Goal: Task Accomplishment & Management: Manage account settings

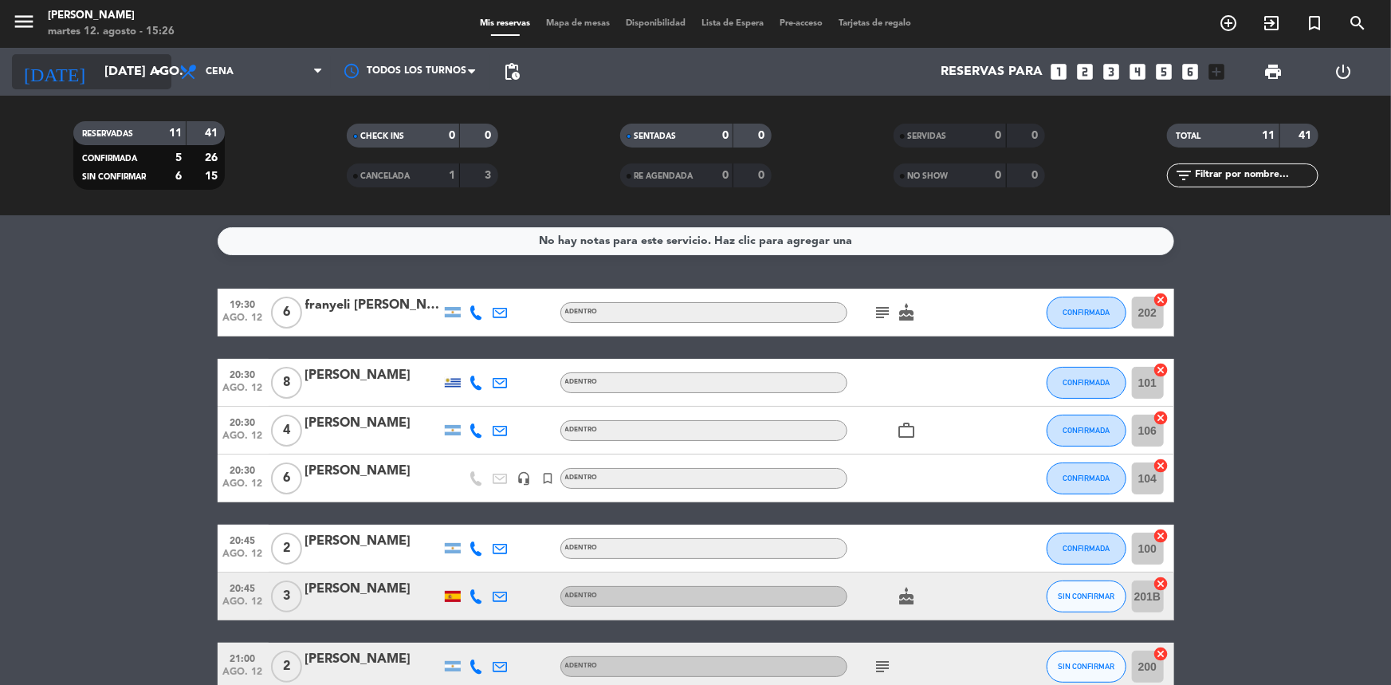
click at [112, 87] on div "[DATE] [DATE] ago. arrow_drop_down" at bounding box center [91, 71] width 159 height 35
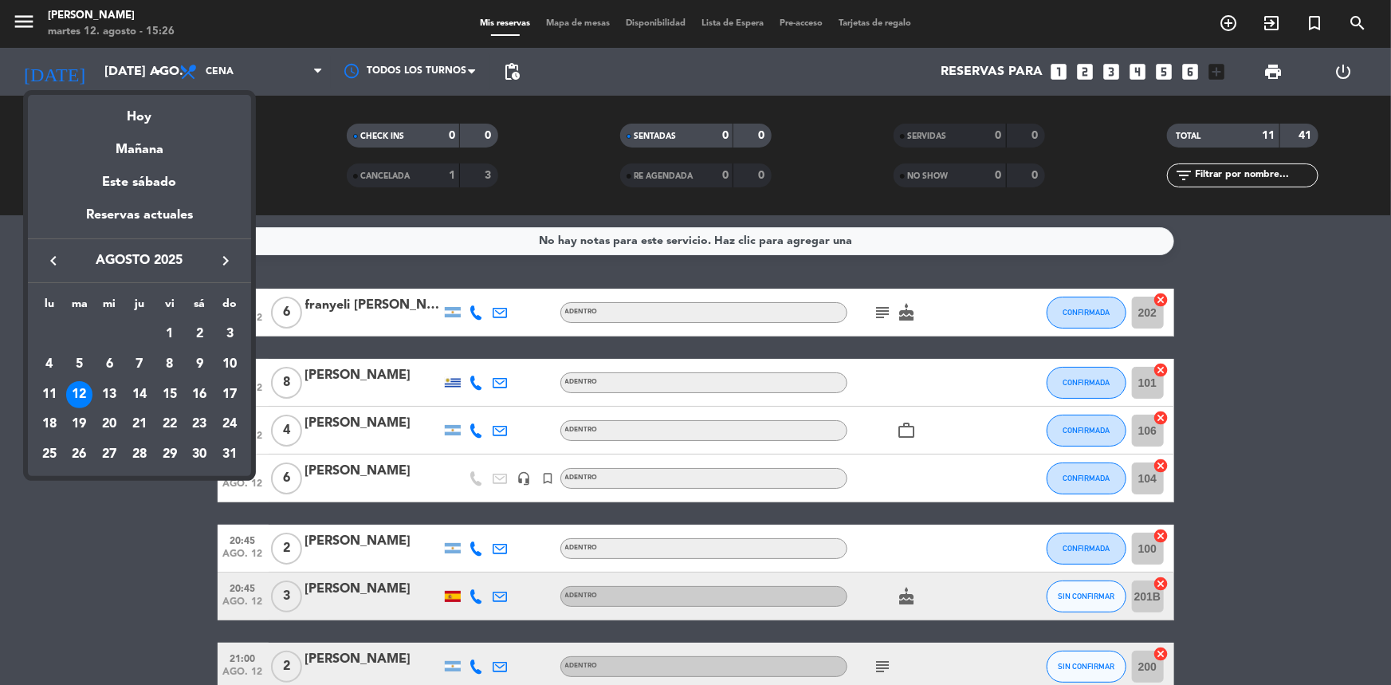
click at [199, 389] on div "16" at bounding box center [199, 394] width 27 height 27
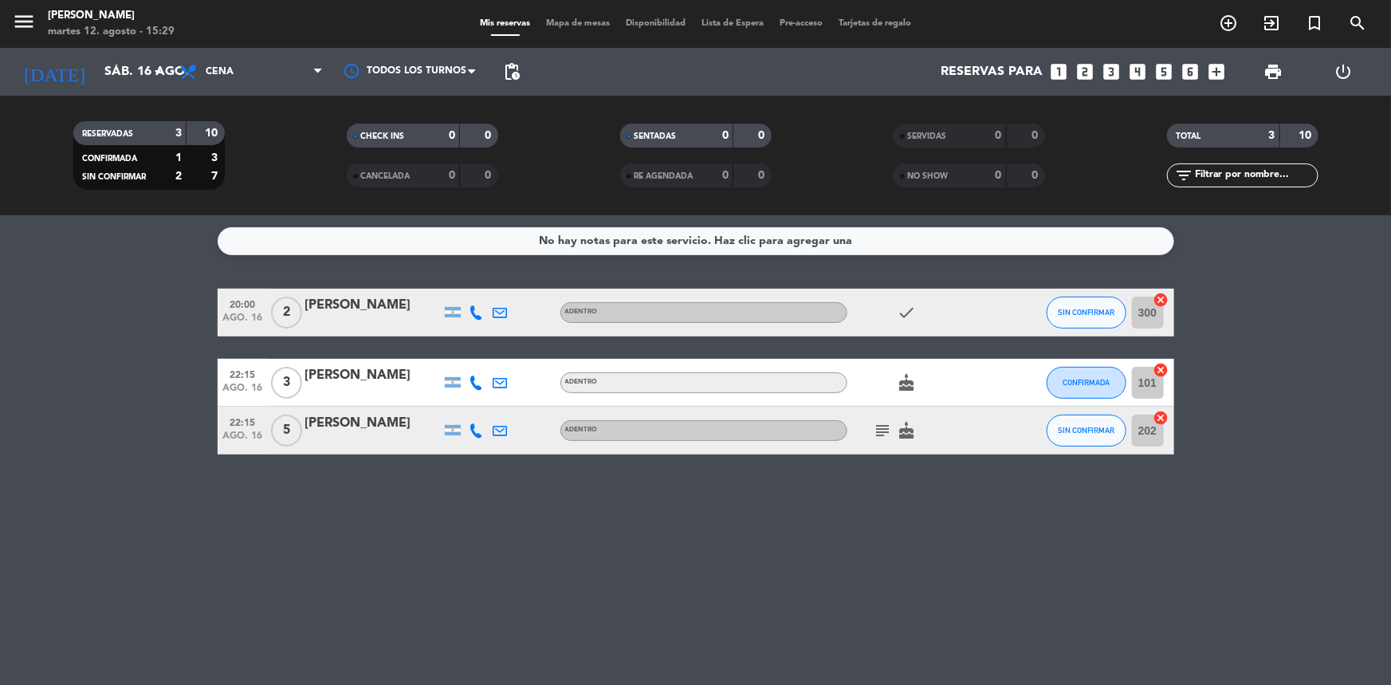
click at [6, 35] on div "menu Madre [PERSON_NAME] 12. [PERSON_NAME] - 15:29" at bounding box center [174, 24] width 348 height 37
drag, startPoint x: 23, startPoint y: 23, endPoint x: 116, endPoint y: 152, distance: 158.2
click at [22, 28] on icon "menu" at bounding box center [24, 22] width 24 height 24
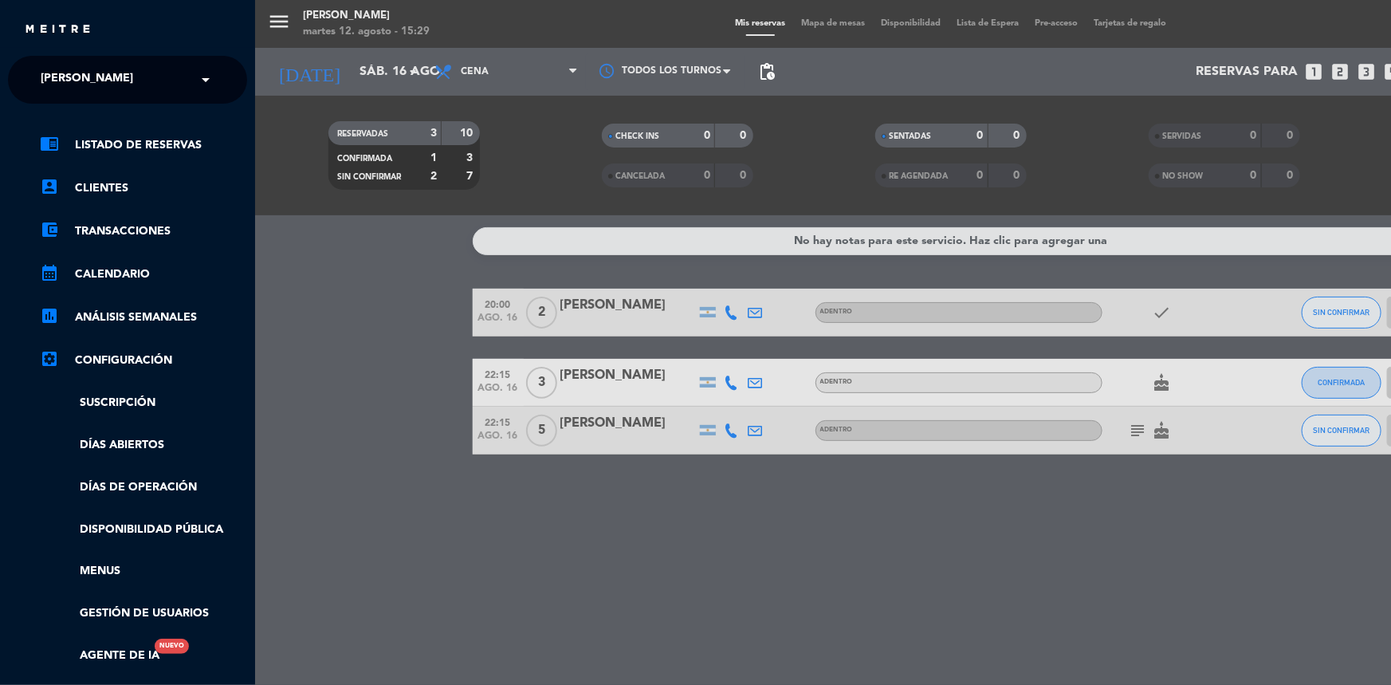
click at [337, 387] on div "menu Madre [PERSON_NAME] 12. [PERSON_NAME] - 15:29 Mis reservas Mapa de mesas D…" at bounding box center [950, 342] width 1391 height 685
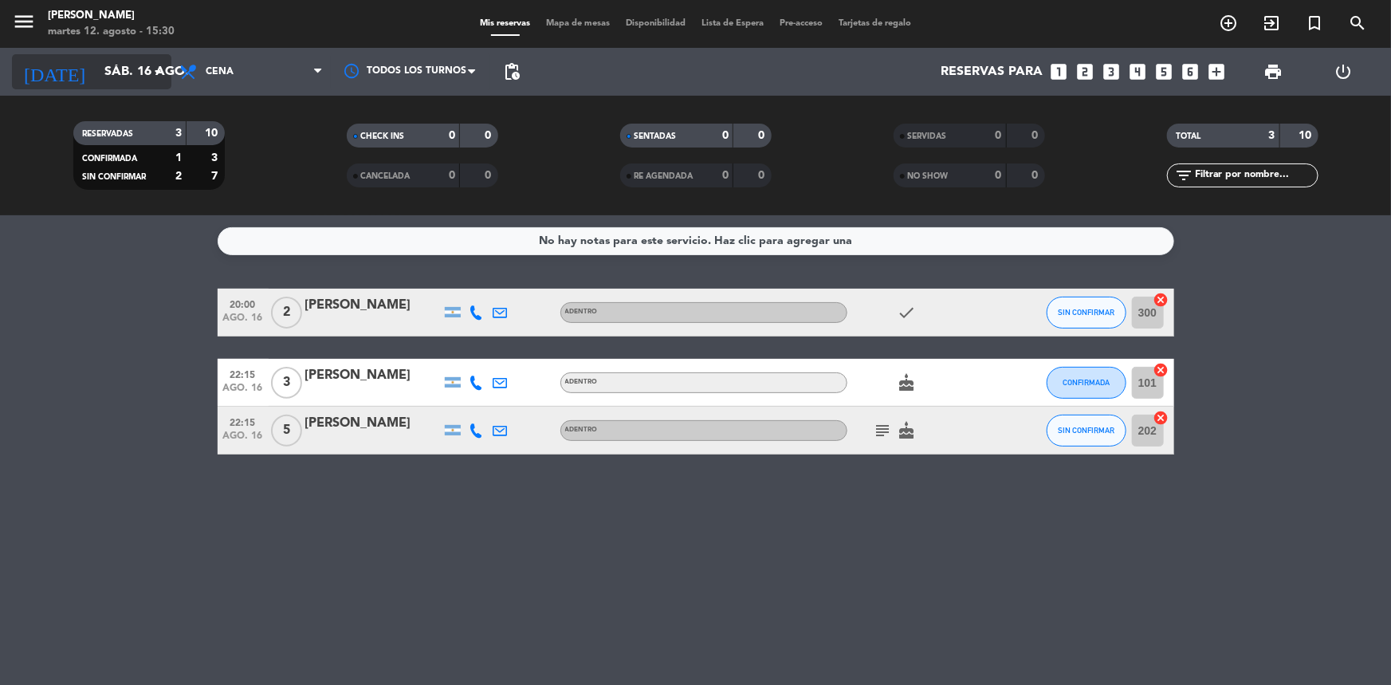
click at [115, 85] on input "sáb. 16 ago." at bounding box center [180, 72] width 168 height 31
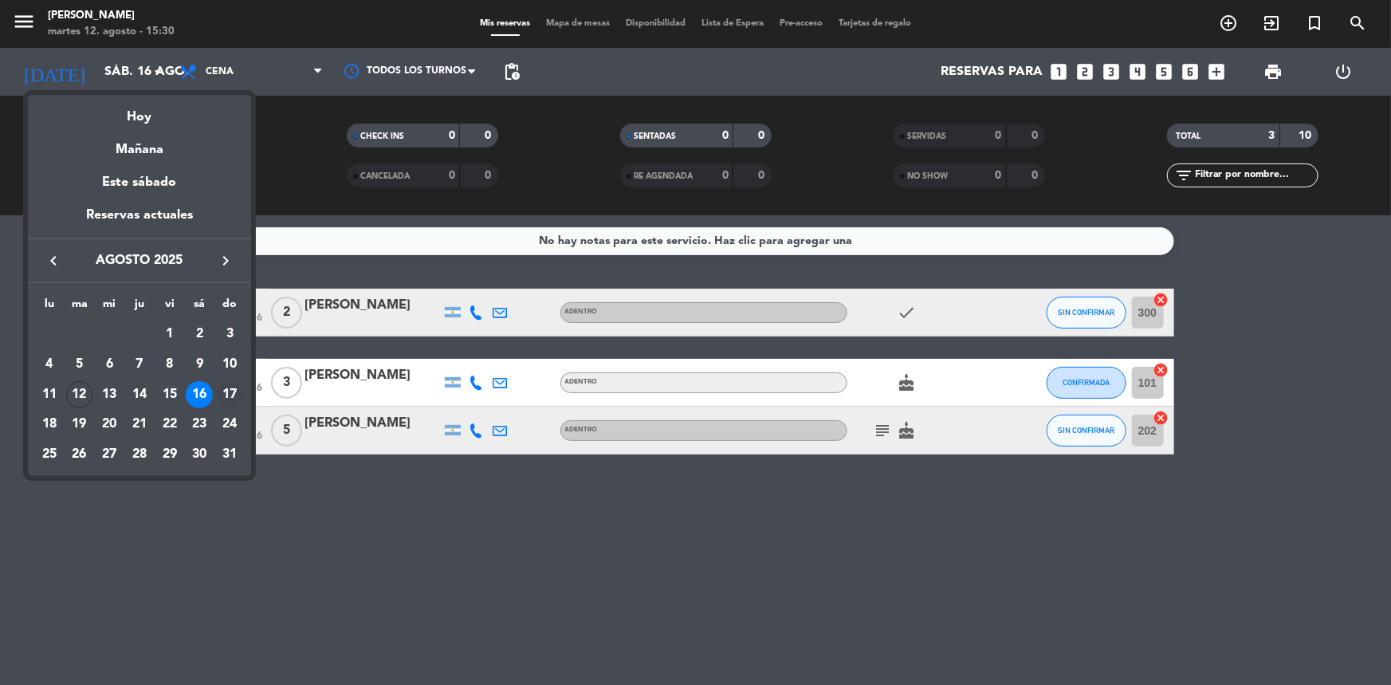
click at [231, 396] on div "17" at bounding box center [229, 394] width 27 height 27
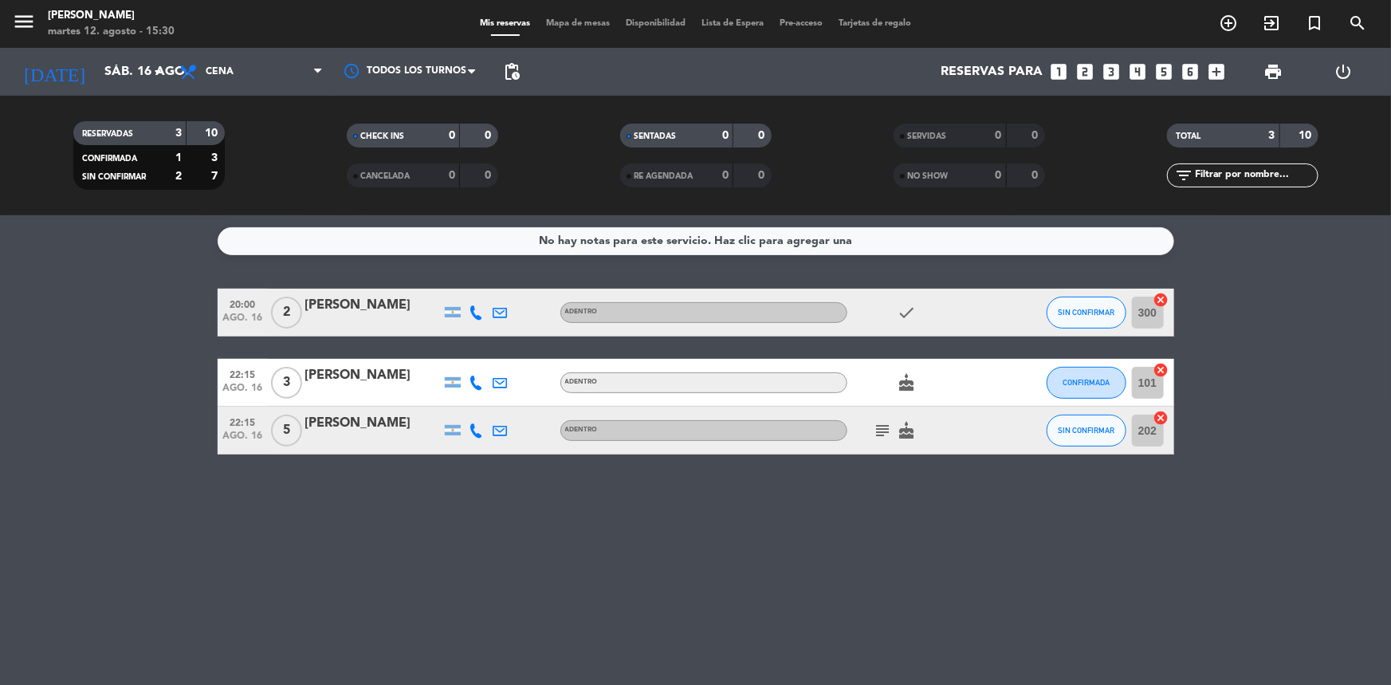
type input "dom. 17 ago."
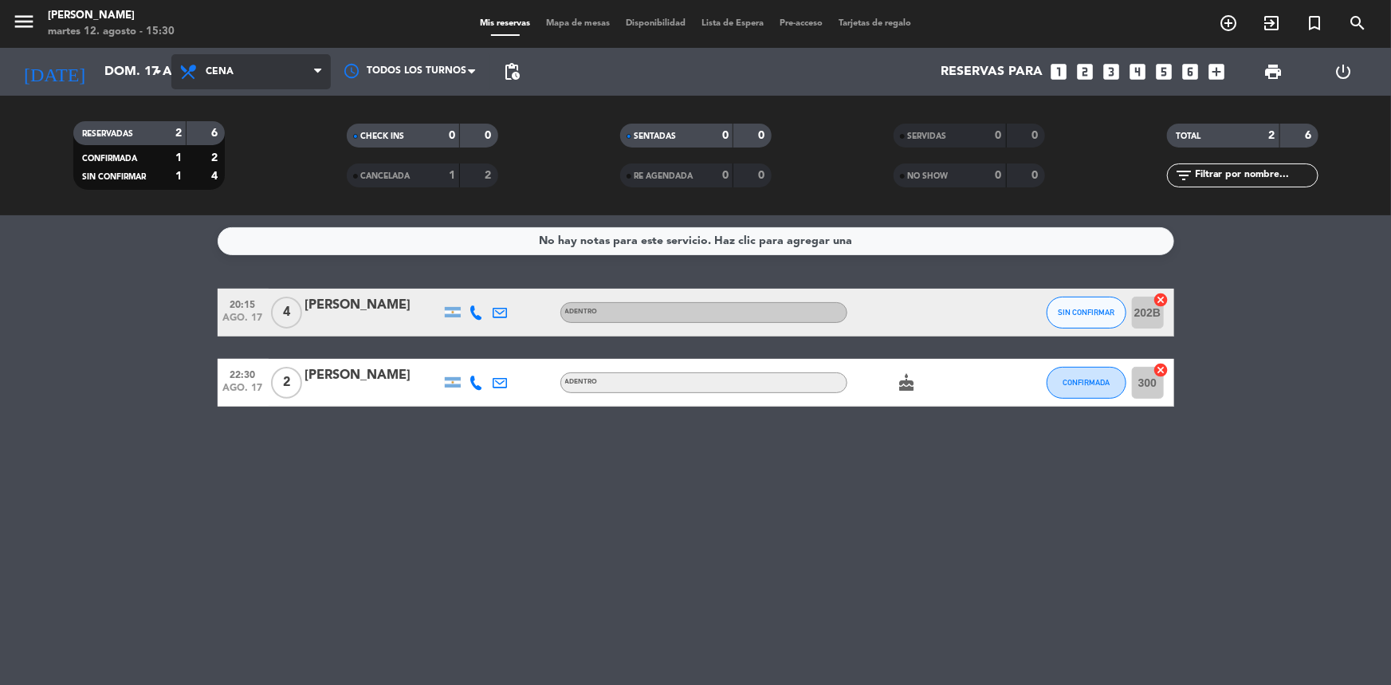
click at [258, 81] on span "Cena" at bounding box center [250, 71] width 159 height 35
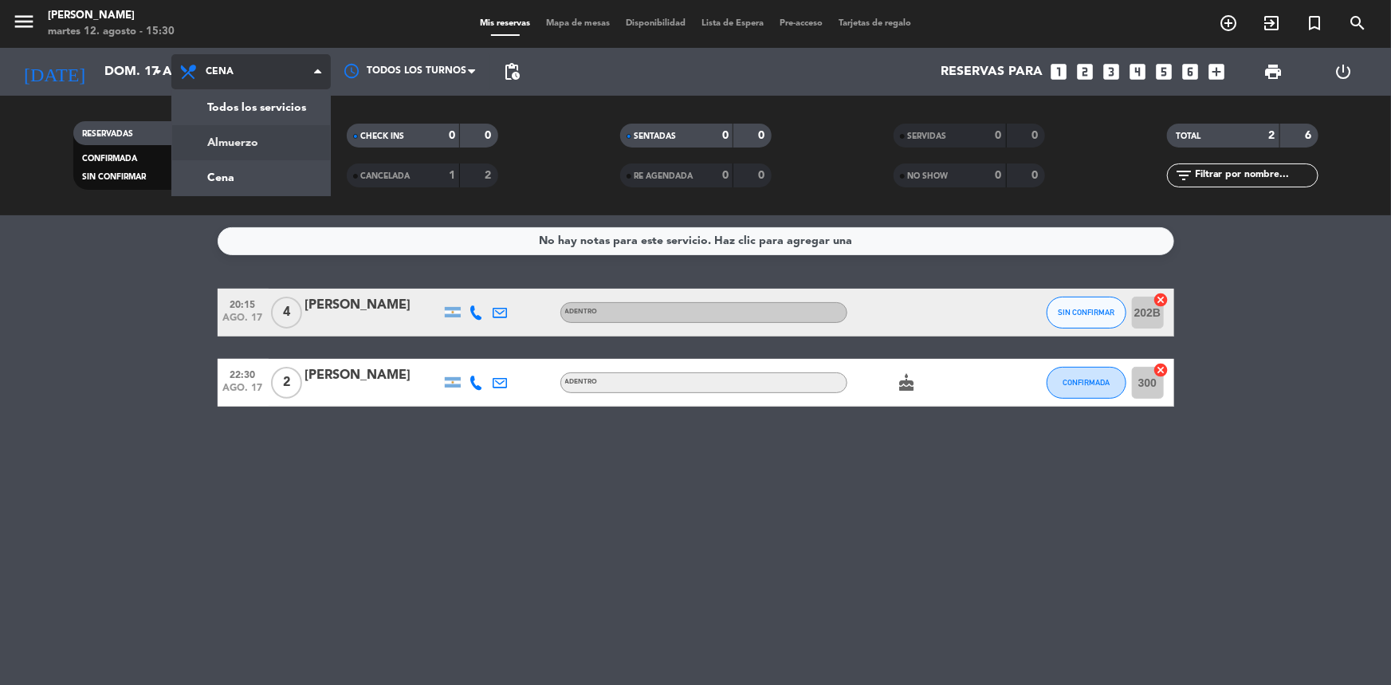
click at [280, 146] on div "menu Madre [PERSON_NAME] 12. [PERSON_NAME] - 15:30 Mis reservas Mapa de mesas D…" at bounding box center [695, 107] width 1391 height 215
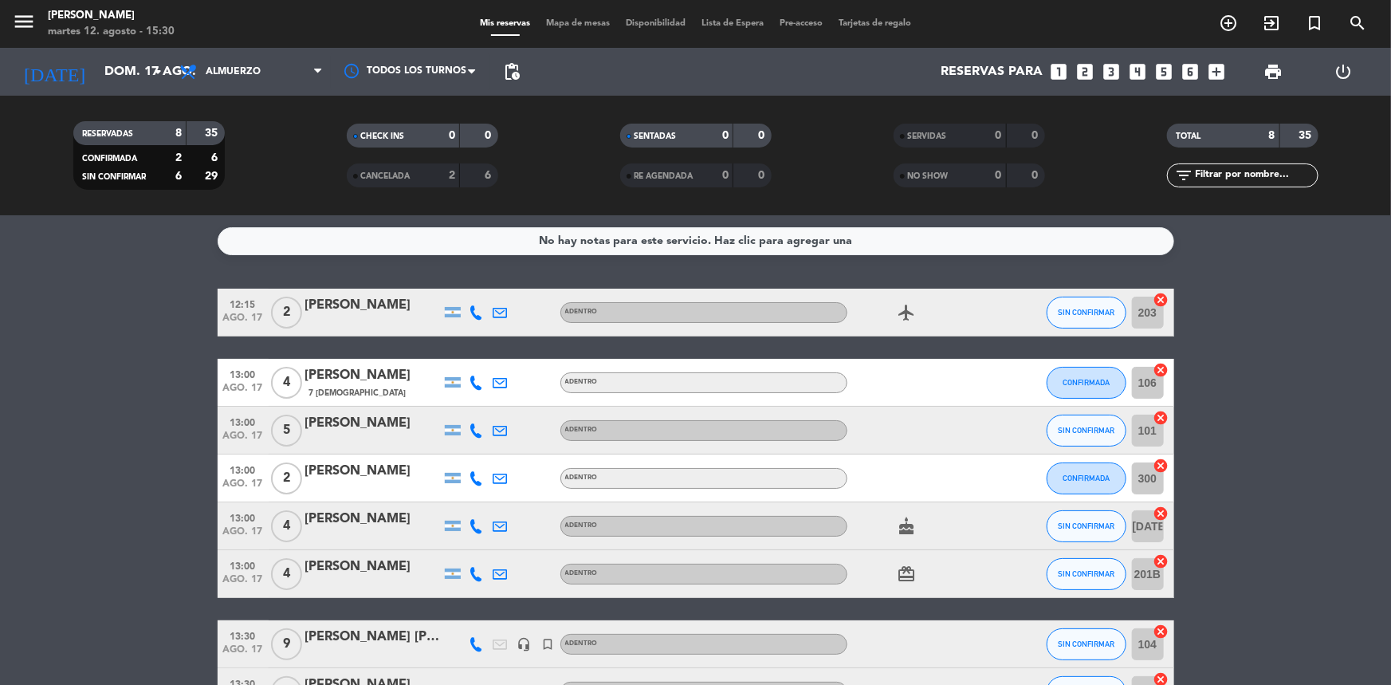
scroll to position [111, 0]
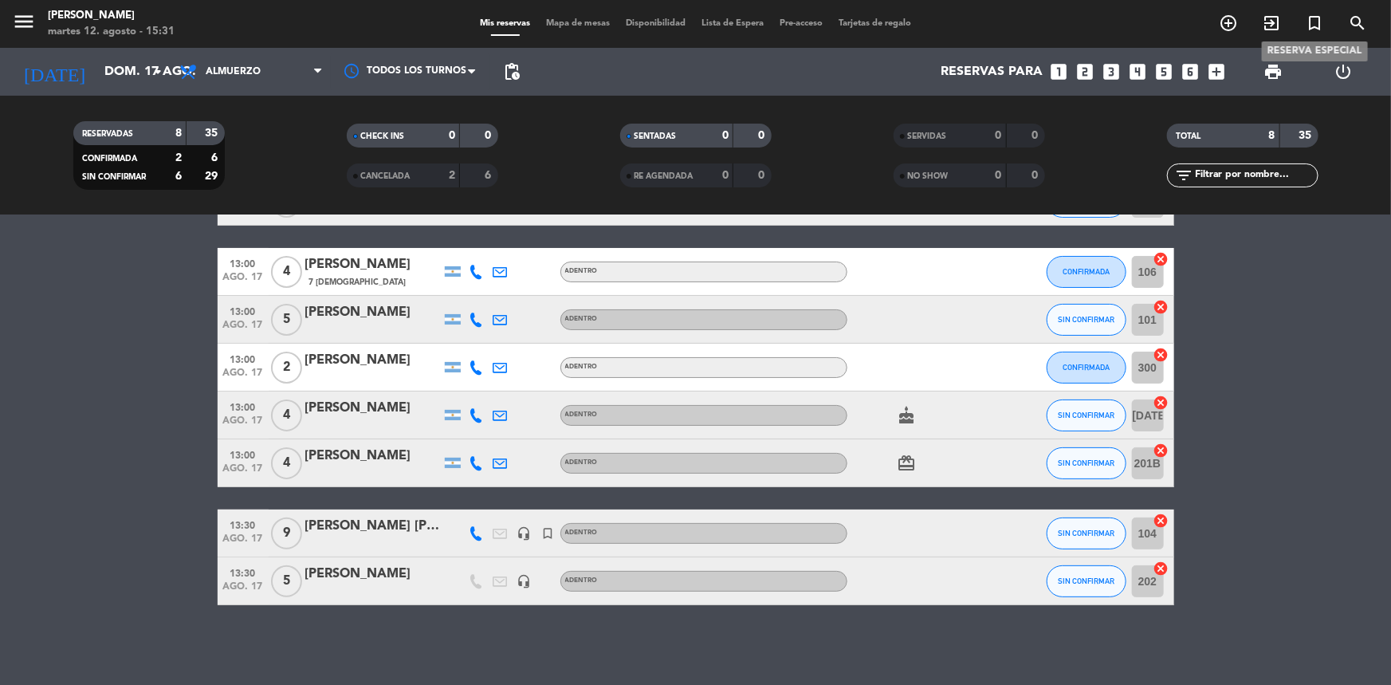
click at [1312, 32] on icon "turned_in_not" at bounding box center [1314, 23] width 19 height 19
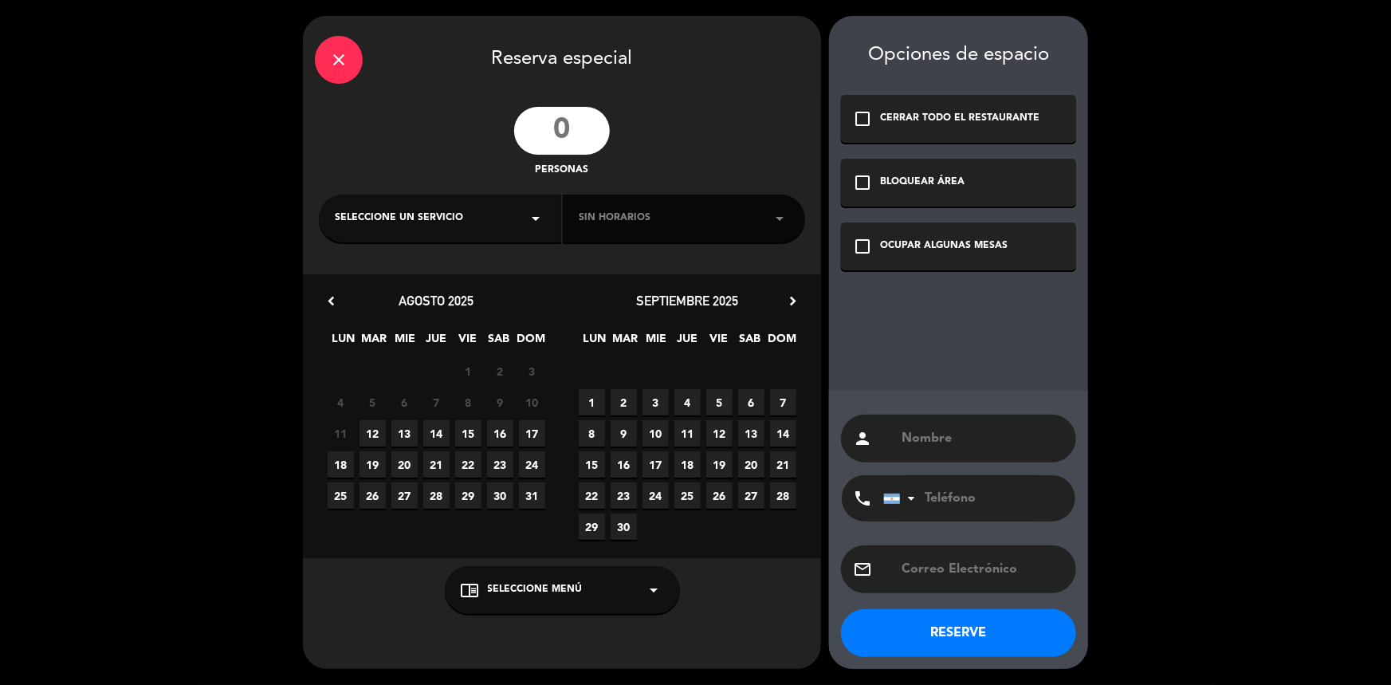
click at [574, 128] on input "number" at bounding box center [562, 131] width 96 height 48
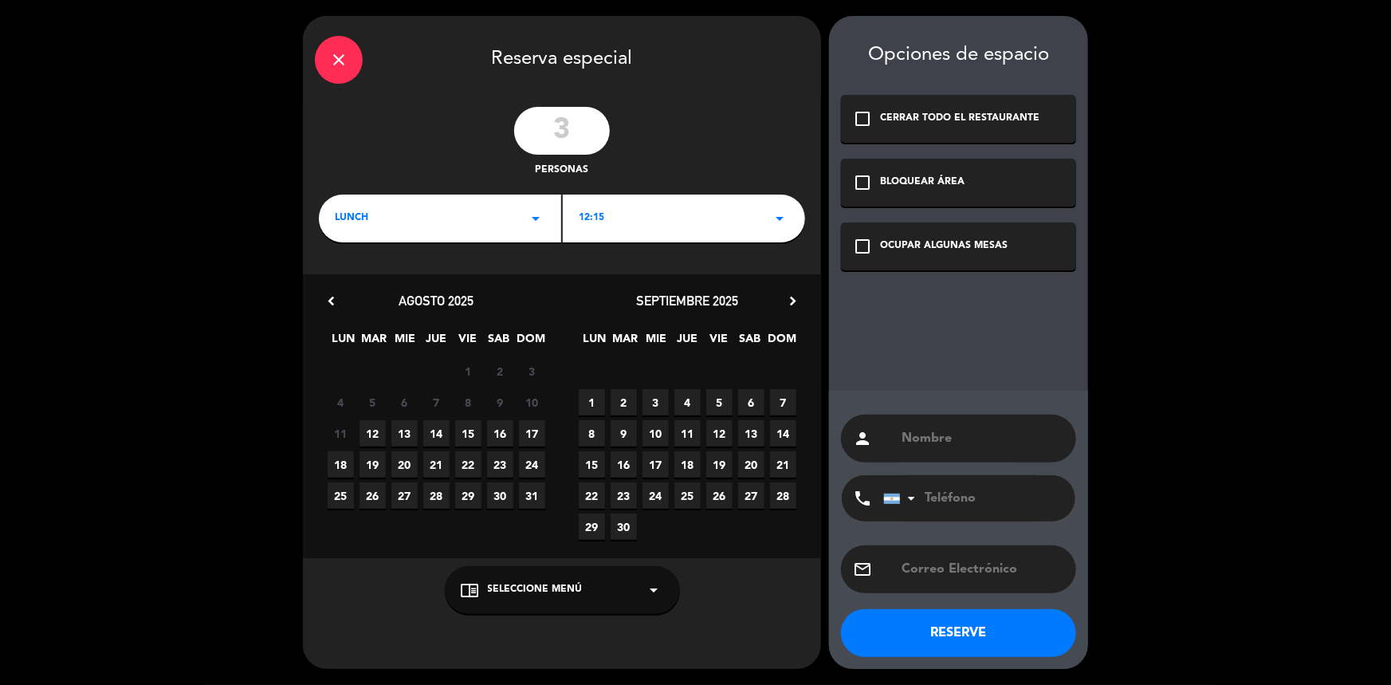
type input "3"
click at [494, 231] on div "LUNCH arrow_drop_down" at bounding box center [440, 219] width 242 height 48
click at [667, 226] on div "12:15 arrow_drop_down" at bounding box center [684, 219] width 242 height 48
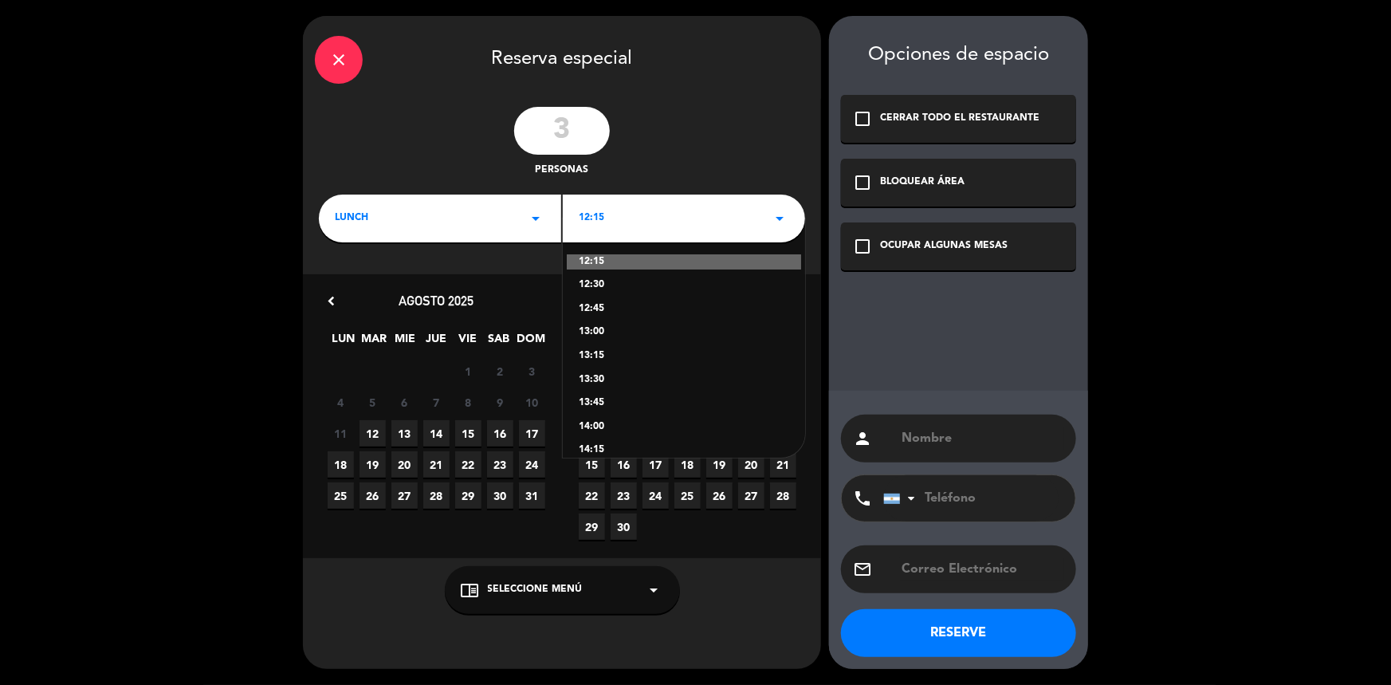
click at [594, 333] on div "13:00" at bounding box center [684, 333] width 211 height 16
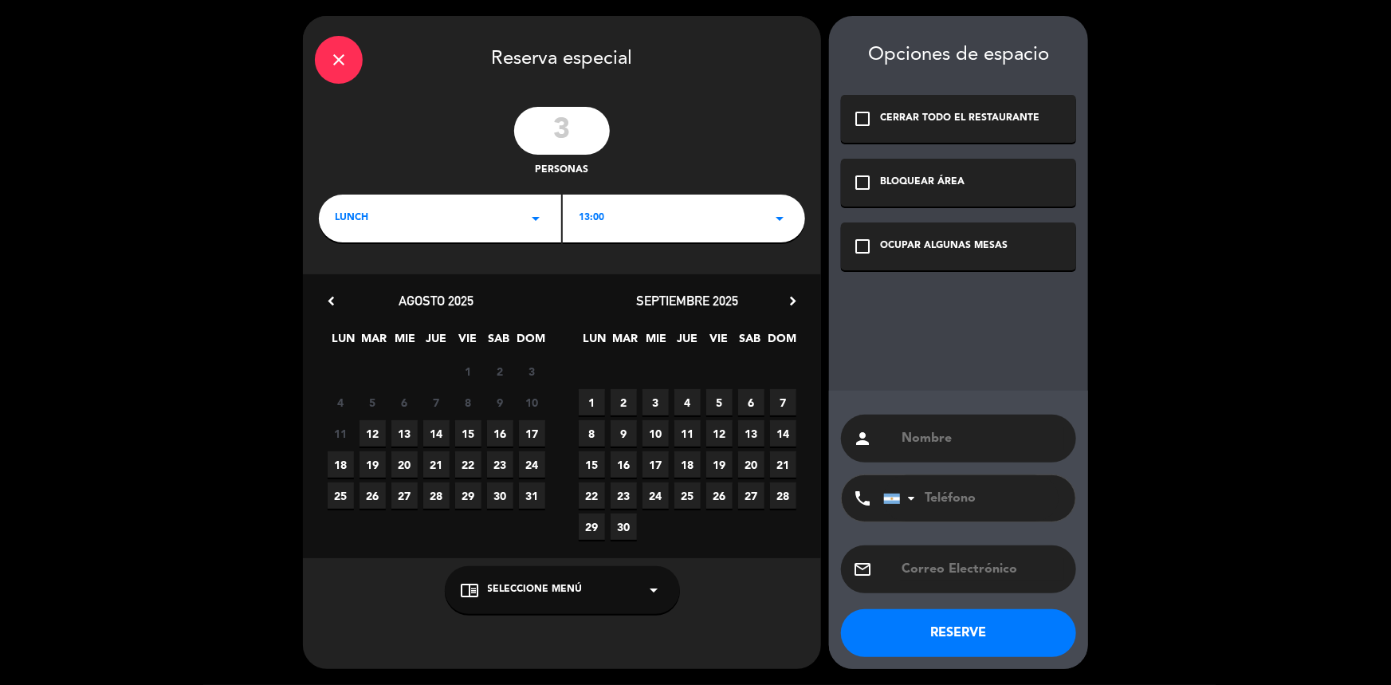
click at [862, 242] on icon "check_box_outline_blank" at bounding box center [862, 246] width 19 height 19
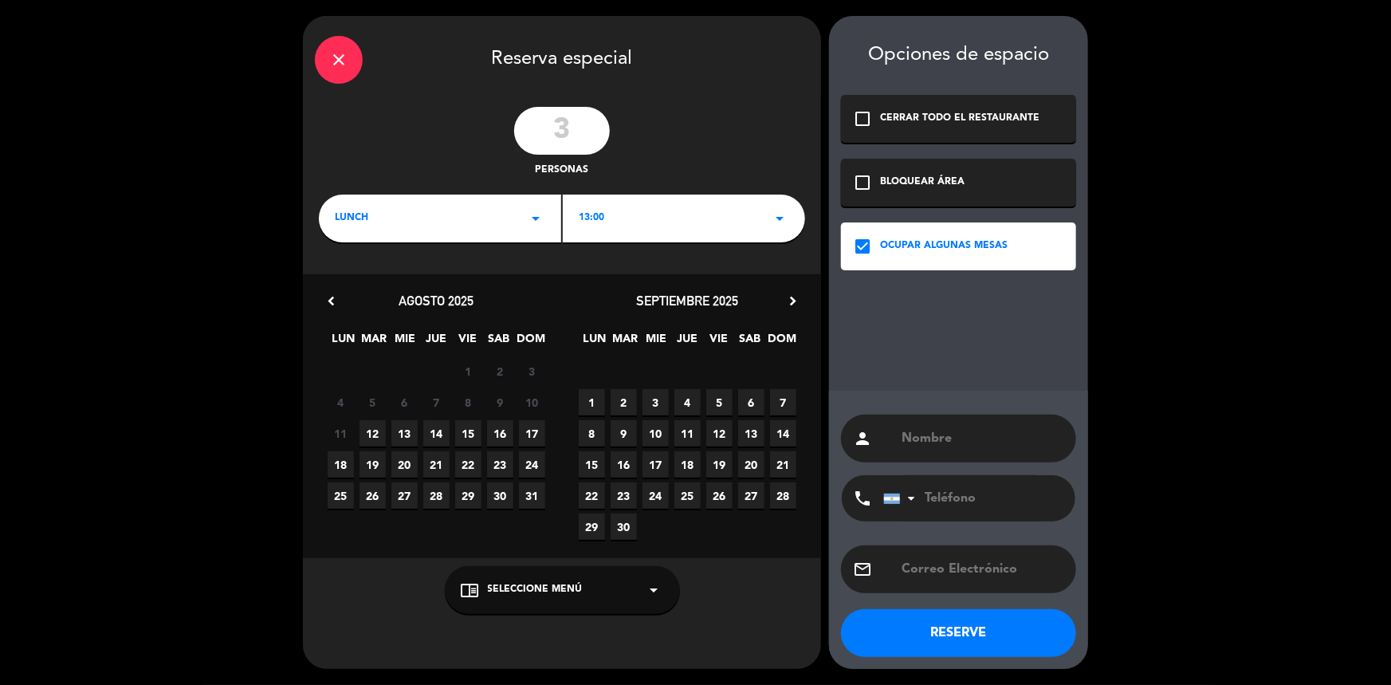
paste input "franky de laga"
type input "[PERSON_NAME]"
drag, startPoint x: 618, startPoint y: 588, endPoint x: 616, endPoint y: 567, distance: 20.9
click at [617, 588] on div "chrome_reader_mode Seleccione Menú arrow_drop_down" at bounding box center [562, 590] width 235 height 48
click at [490, 523] on div "ADENTRO" at bounding box center [562, 527] width 203 height 16
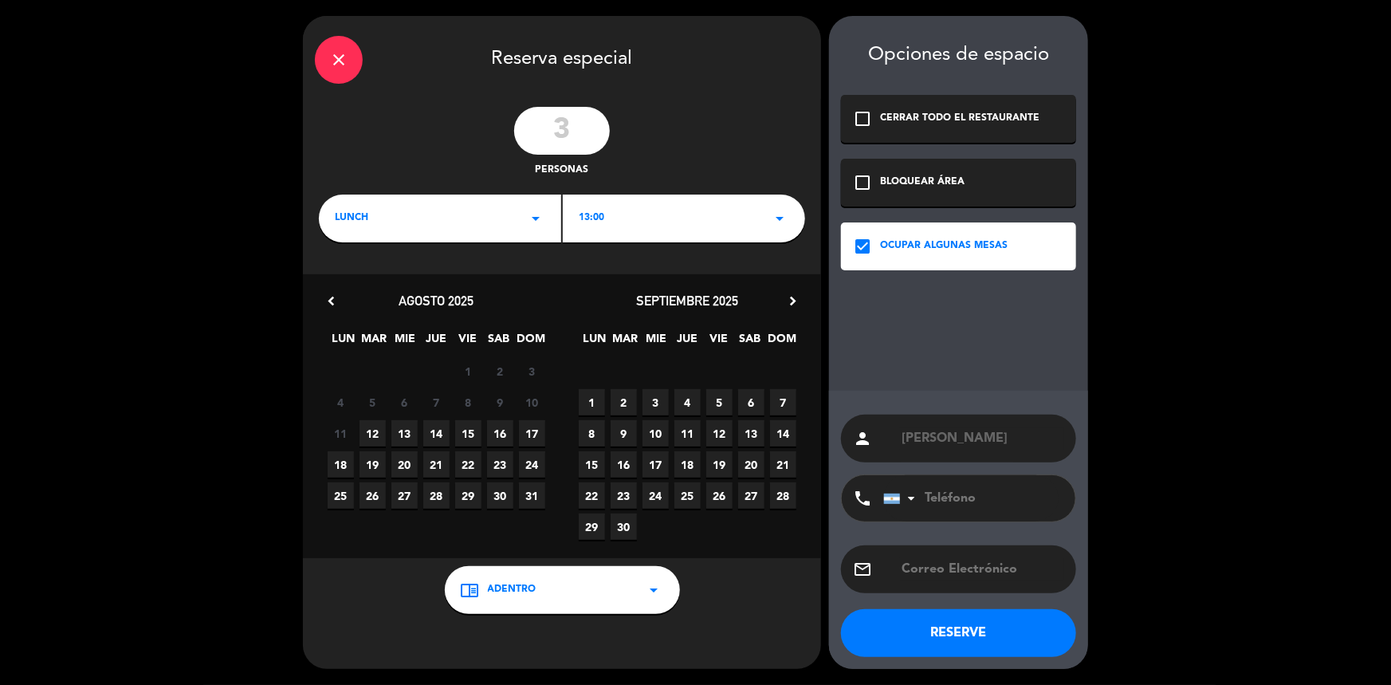
click at [997, 636] on button "RESERVE" at bounding box center [958, 633] width 235 height 48
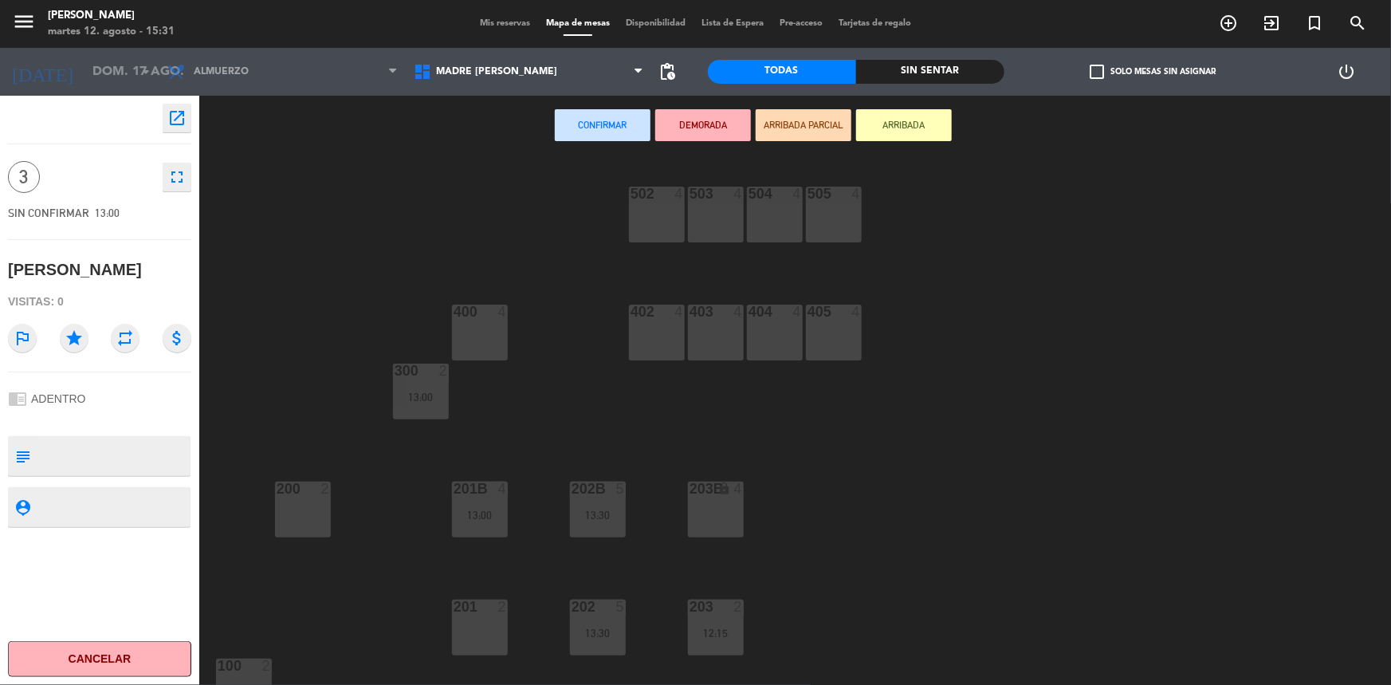
scroll to position [380, 0]
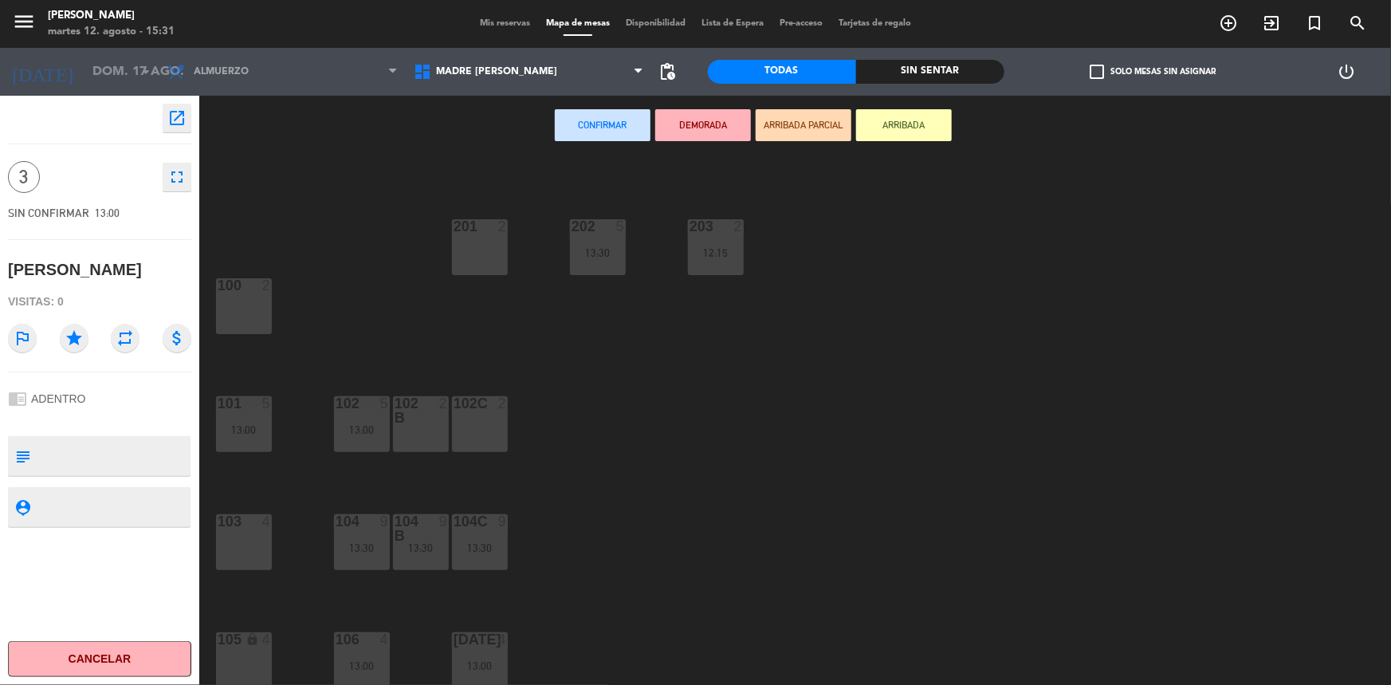
click at [250, 558] on div "103 4" at bounding box center [244, 542] width 56 height 56
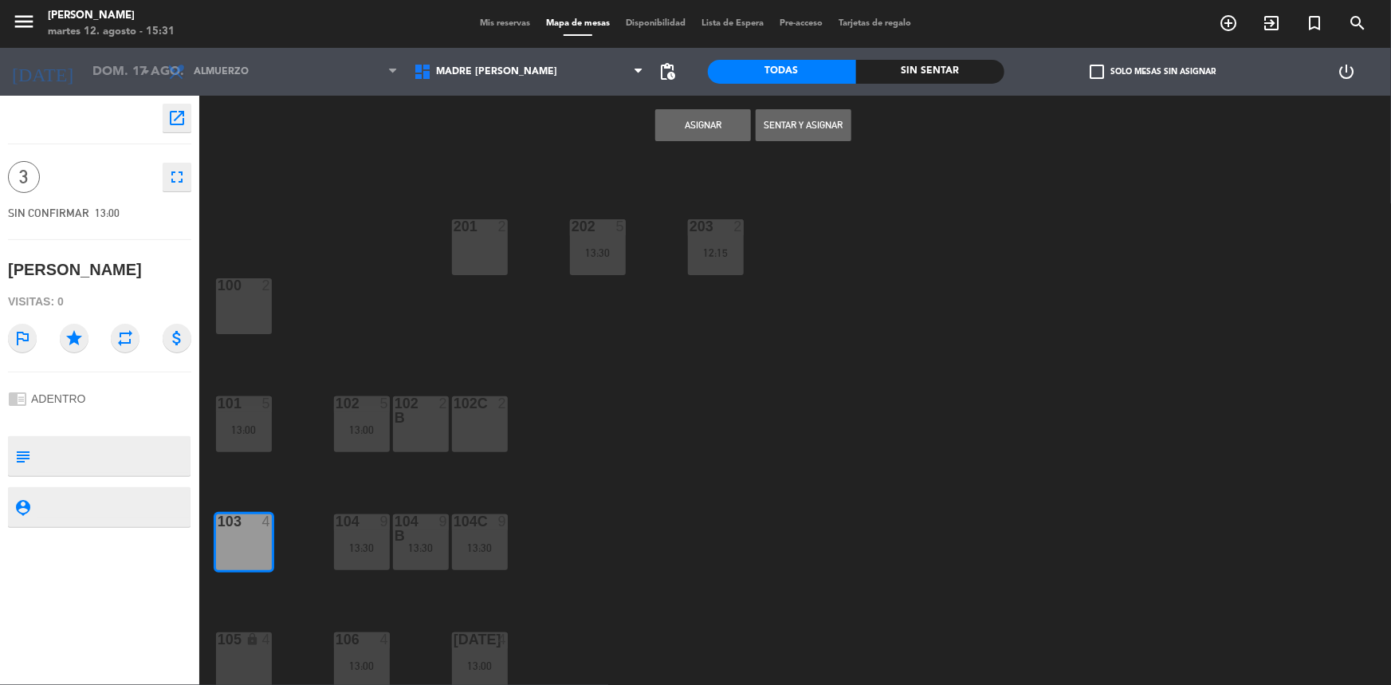
click at [714, 130] on button "Asignar" at bounding box center [703, 125] width 96 height 32
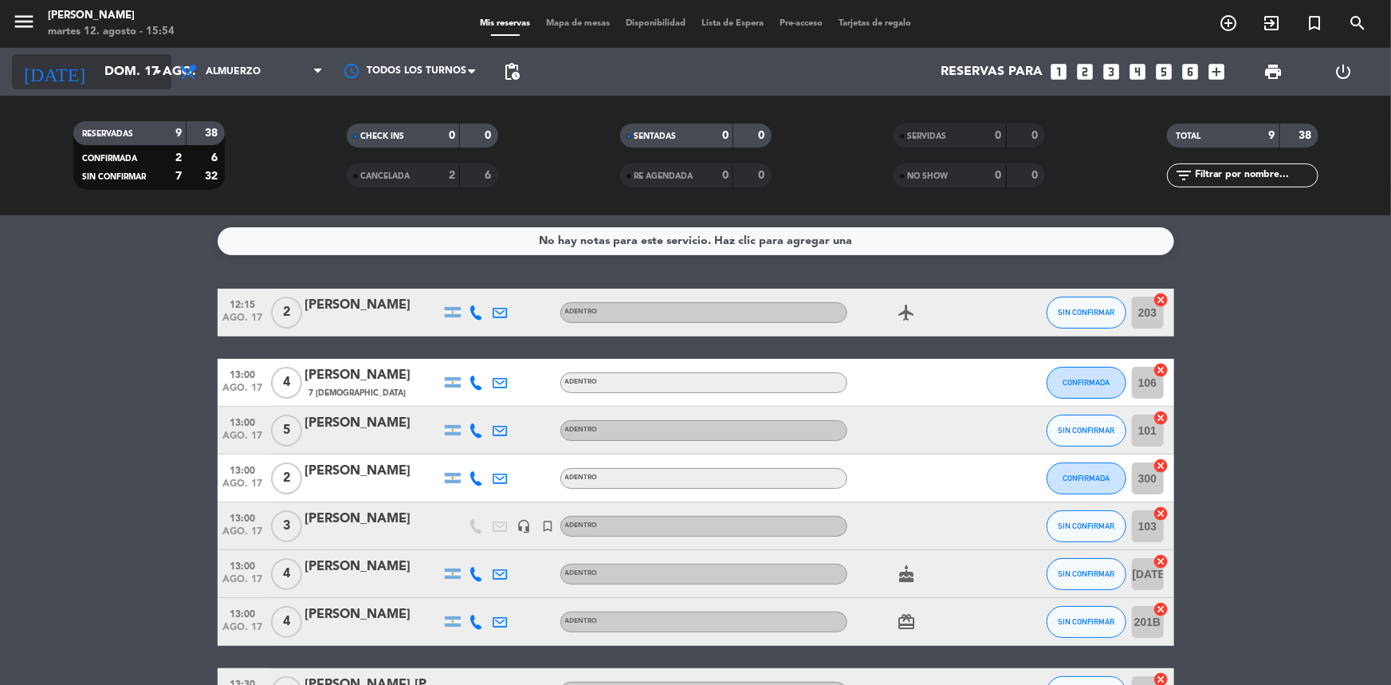
click at [119, 71] on input "dom. 17 ago." at bounding box center [180, 72] width 168 height 31
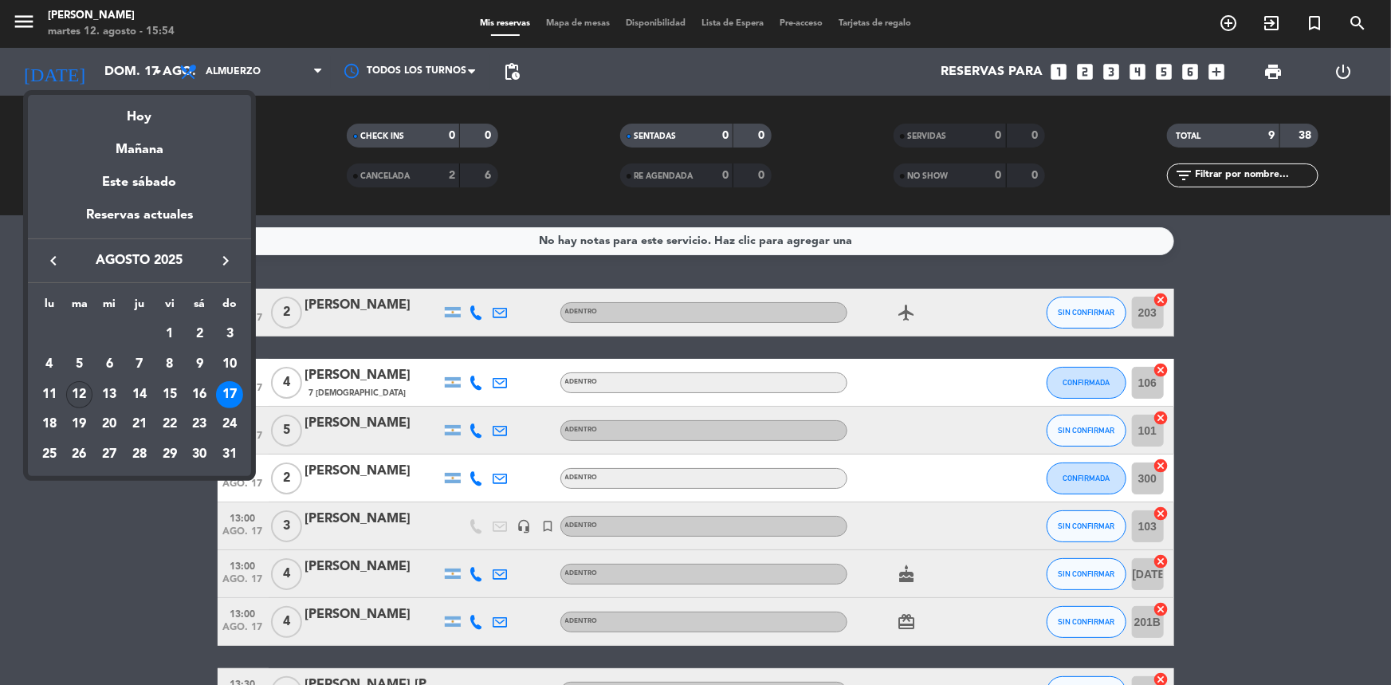
click at [82, 395] on div "12" at bounding box center [79, 394] width 27 height 27
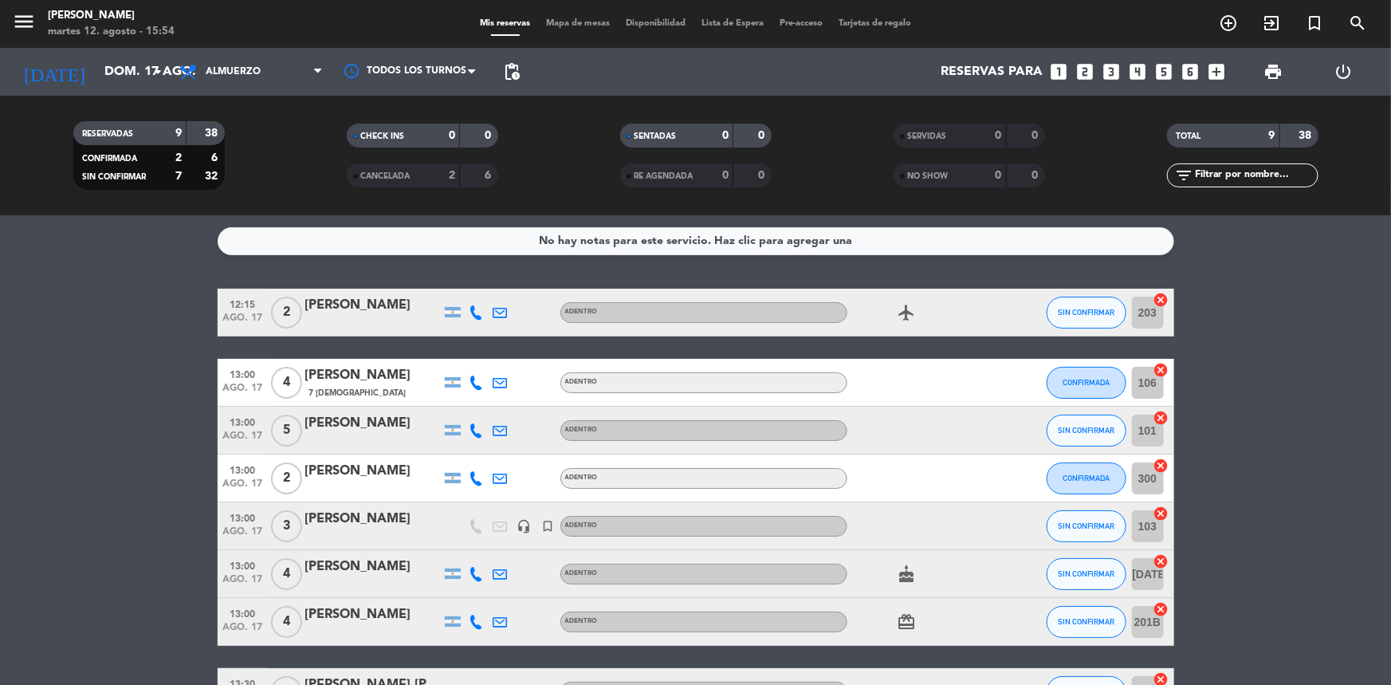
type input "[DATE] ago."
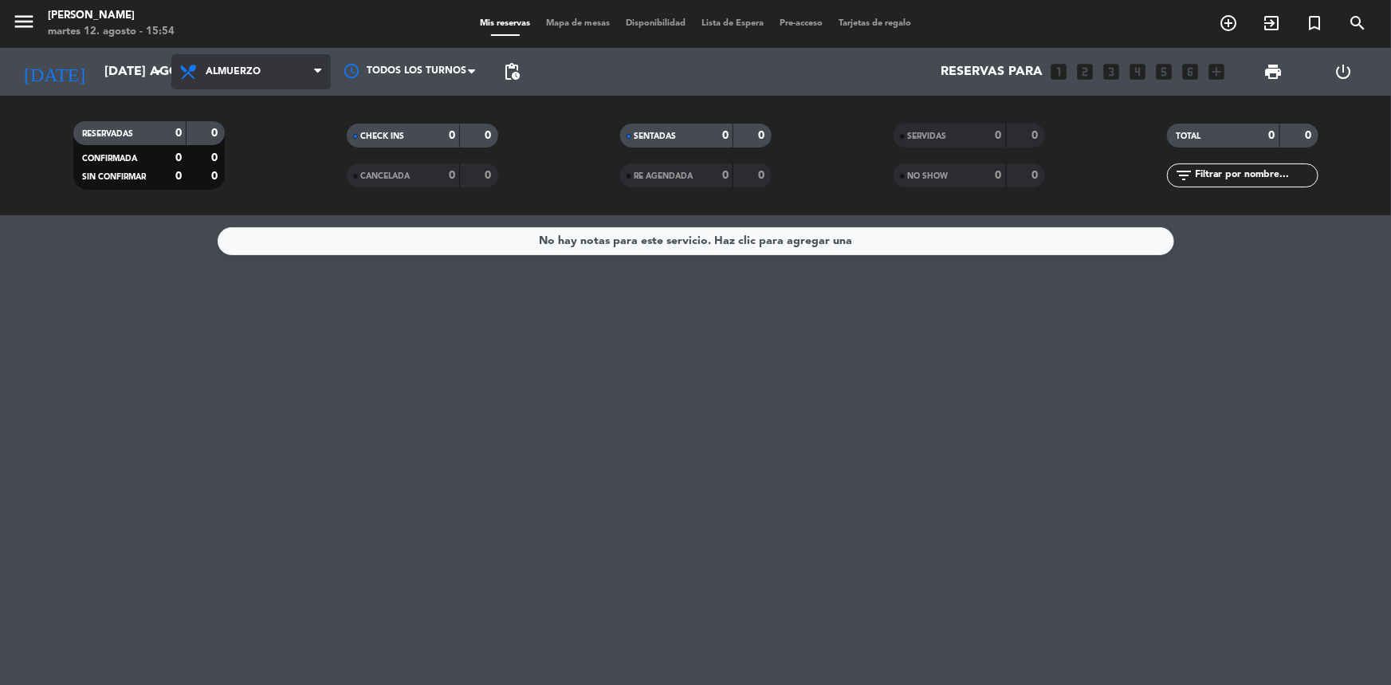
click at [255, 80] on span "Almuerzo" at bounding box center [250, 71] width 159 height 35
click at [274, 171] on div "menu Madre [PERSON_NAME] 12. [PERSON_NAME] - 15:54 Mis reservas Mapa de mesas D…" at bounding box center [695, 107] width 1391 height 215
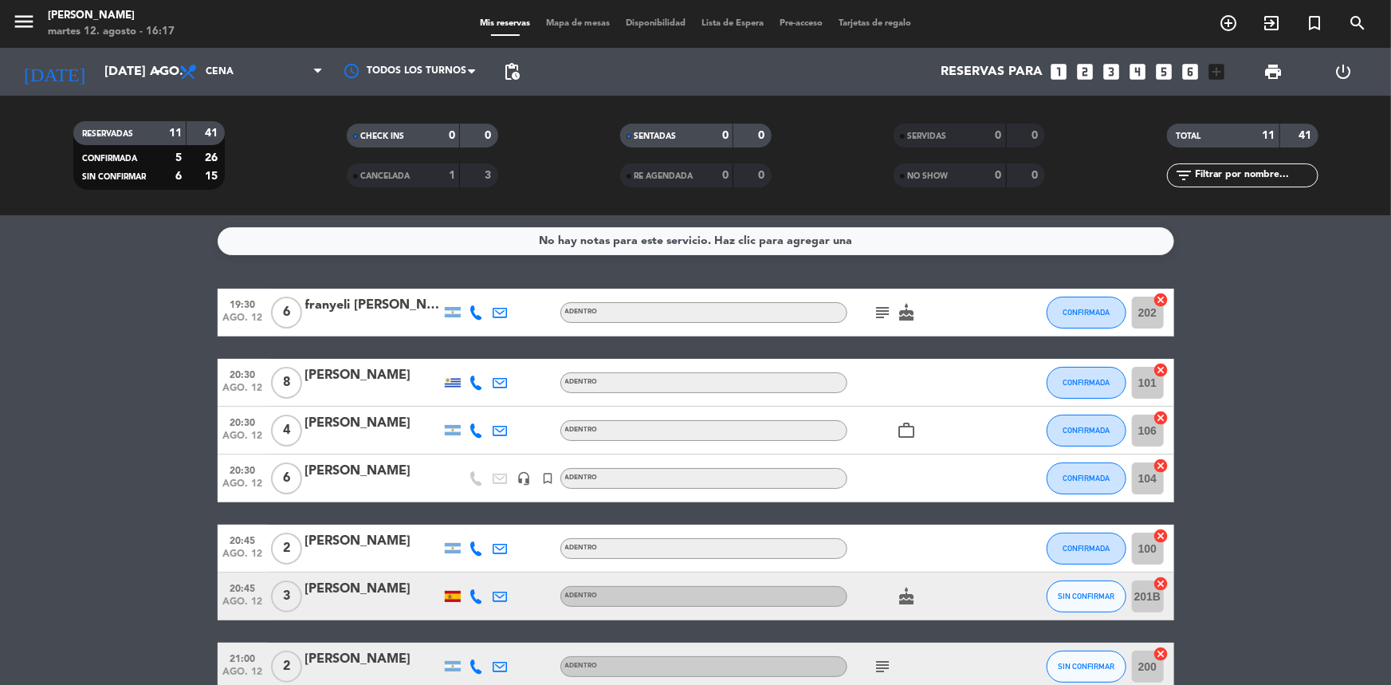
drag, startPoint x: 1175, startPoint y: 558, endPoint x: 1167, endPoint y: 672, distance: 114.3
click at [1157, 556] on bookings-row "19:30 ago. 12 6 franyeli [PERSON_NAME] ADENTRO subject cake CONFIRMADA 202 canc…" at bounding box center [695, 608] width 1391 height 638
